Goal: Find specific page/section: Find specific page/section

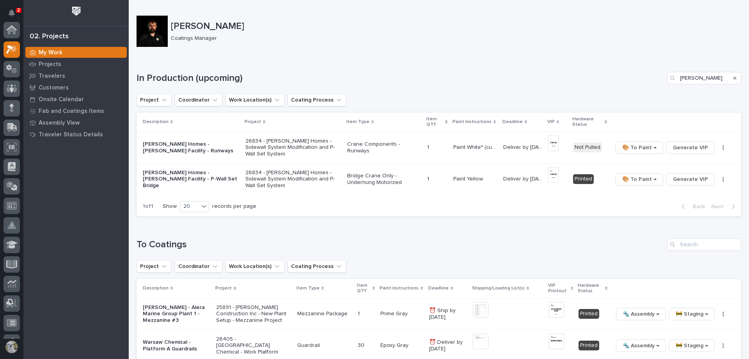
scroll to position [20, 0]
click at [38, 73] on div "Travelers" at bounding box center [75, 75] width 101 height 11
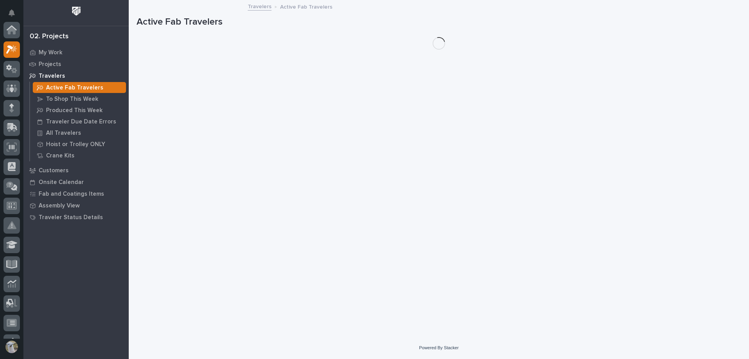
scroll to position [20, 0]
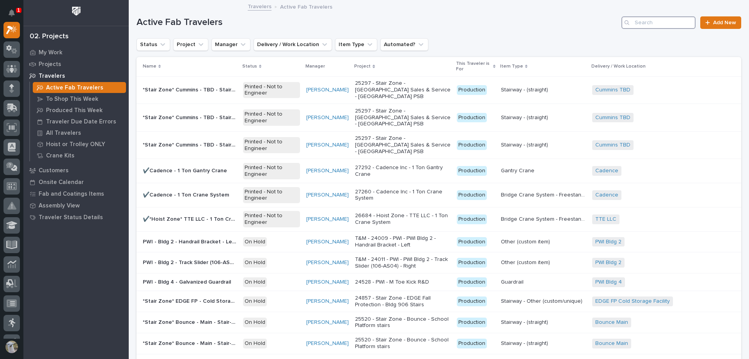
click at [667, 20] on input "Search" at bounding box center [659, 22] width 74 height 12
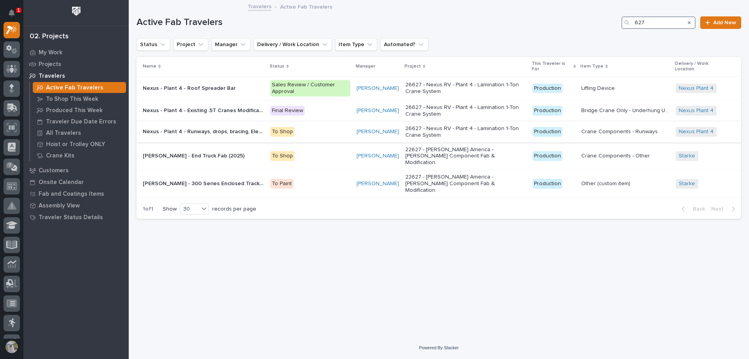
type input "627"
click at [201, 133] on p "Nexus - Plant 4 - Runways, drops, bracing, Electrotrack" at bounding box center [204, 131] width 123 height 8
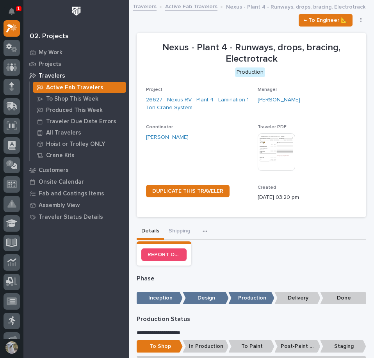
click at [200, 9] on link "Active Fab Travelers" at bounding box center [191, 6] width 52 height 9
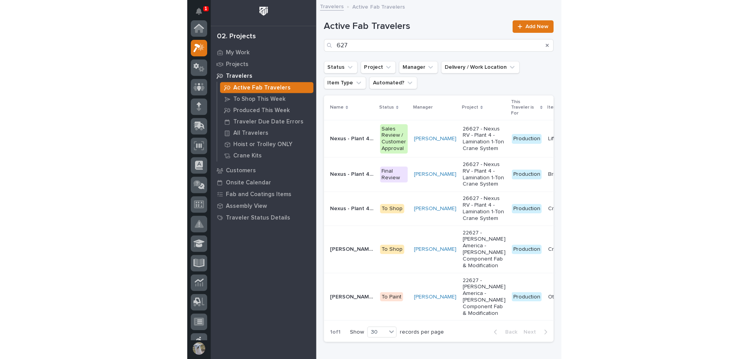
scroll to position [20, 0]
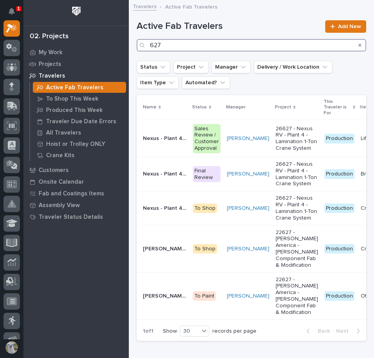
drag, startPoint x: 187, startPoint y: 49, endPoint x: 0, endPoint y: 40, distance: 187.9
click at [0, 40] on html "1 My Settings Log Out 02. Projects My Work Projects Travelers Active Fab Travel…" at bounding box center [187, 179] width 374 height 358
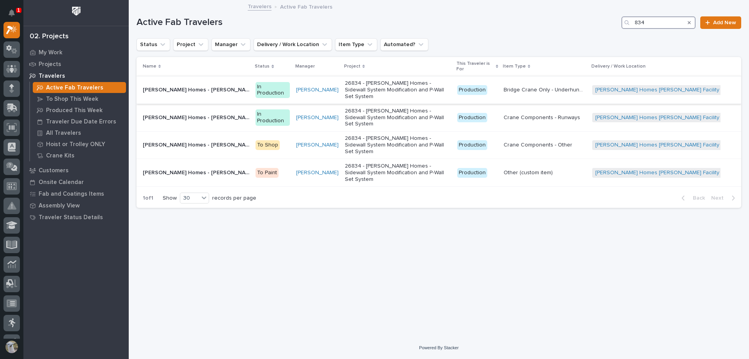
type input "834"
click at [242, 87] on p "[PERSON_NAME] Homes - [PERSON_NAME] Facility - P-Wall Set Bridge" at bounding box center [197, 89] width 108 height 8
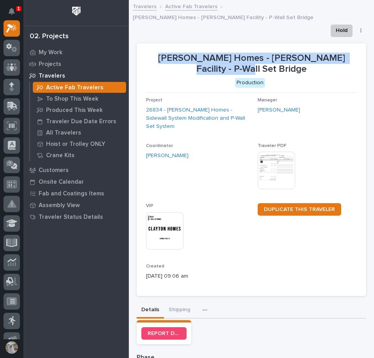
drag, startPoint x: 149, startPoint y: 49, endPoint x: 269, endPoint y: 57, distance: 119.3
click at [269, 57] on p "[PERSON_NAME] Homes - [PERSON_NAME] Facility - P-Wall Set Bridge" at bounding box center [251, 64] width 211 height 23
copy p "[PERSON_NAME] Homes - [PERSON_NAME] Facility - P-Wall Set Bridge"
drag, startPoint x: 170, startPoint y: 4, endPoint x: 373, endPoint y: 107, distance: 227.6
click at [170, 4] on link "Active Fab Travelers" at bounding box center [191, 6] width 52 height 9
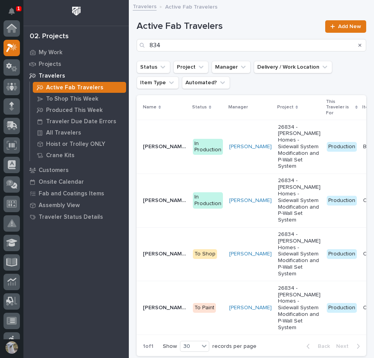
scroll to position [20, 0]
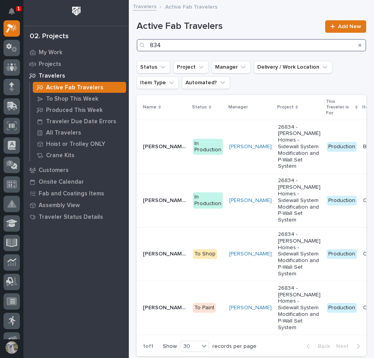
drag, startPoint x: 186, startPoint y: 47, endPoint x: 84, endPoint y: 43, distance: 102.0
click at [129, 44] on div "1 My Settings Log Out 02. Projects My Work Projects Travelers Active Fab Travel…" at bounding box center [251, 212] width 245 height 424
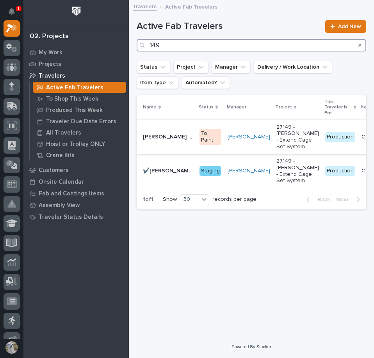
type input "149"
click at [158, 138] on p "[PERSON_NAME] - Plant 7 - Cage System D Extension" at bounding box center [169, 136] width 52 height 8
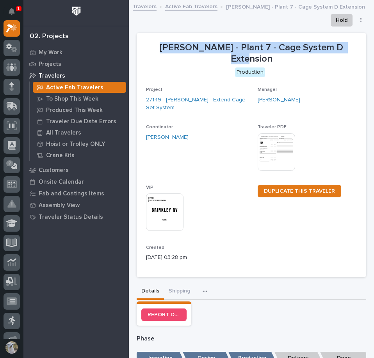
drag, startPoint x: 148, startPoint y: 48, endPoint x: 354, endPoint y: 52, distance: 206.5
click at [354, 52] on section "[PERSON_NAME] - Plant 7 - Cage System D Extension Production Project 27149 - [P…" at bounding box center [251, 155] width 229 height 245
copy p "[PERSON_NAME] - Plant 7 - Cage System D Extension"
